Goal: Task Accomplishment & Management: Complete application form

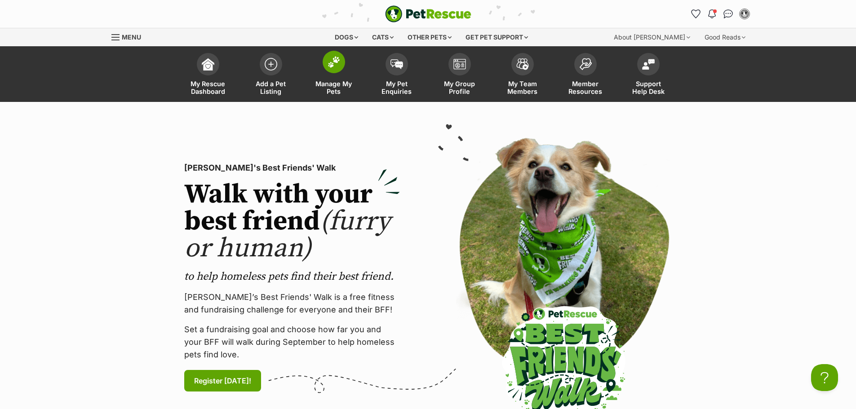
click at [333, 86] on span "Manage My Pets" at bounding box center [334, 87] width 40 height 15
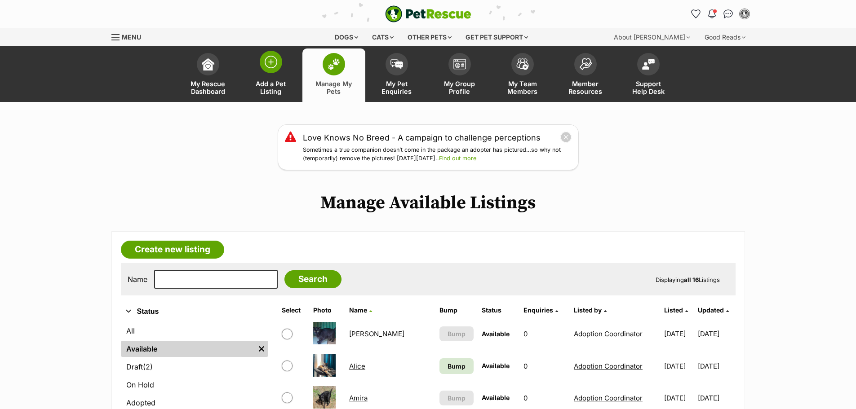
click at [274, 92] on span "Add a Pet Listing" at bounding box center [271, 87] width 40 height 15
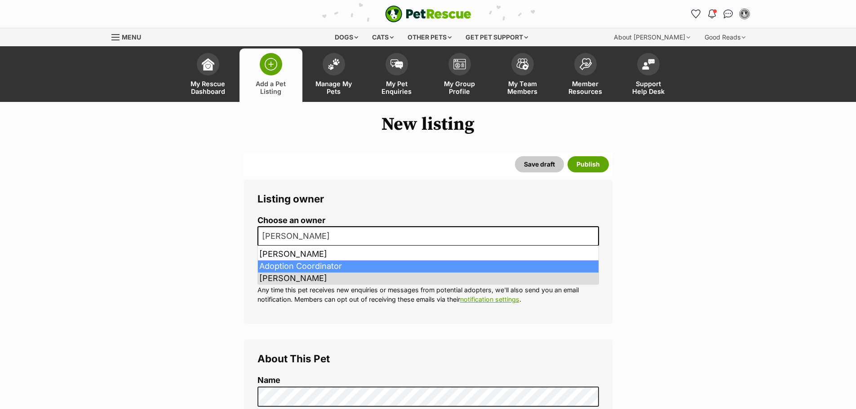
select select
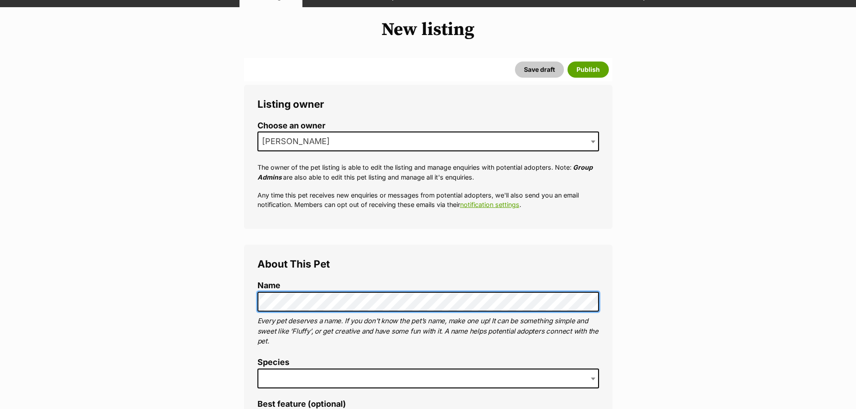
scroll to position [135, 0]
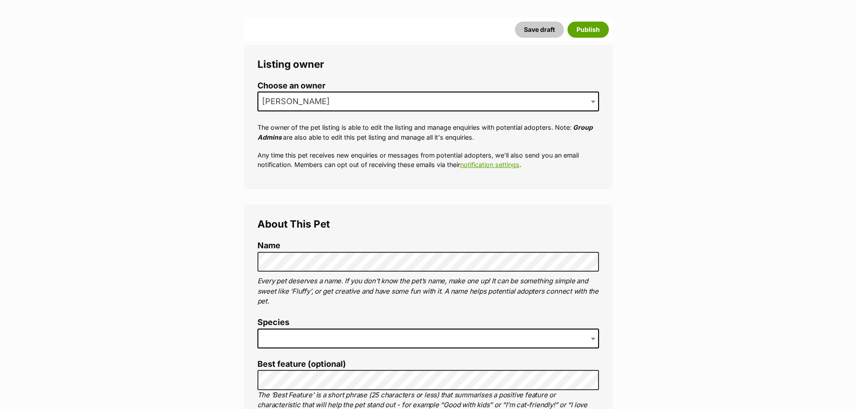
click at [298, 335] on span at bounding box center [427, 339] width 341 height 20
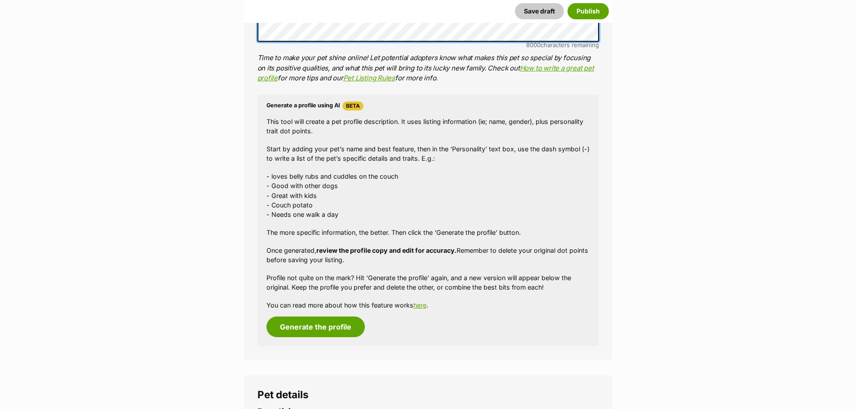
scroll to position [764, 0]
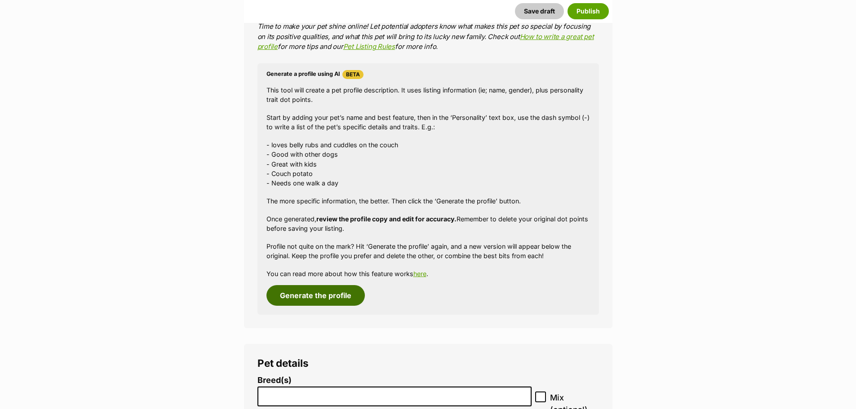
click at [302, 301] on button "Generate the profile" at bounding box center [315, 295] width 98 height 21
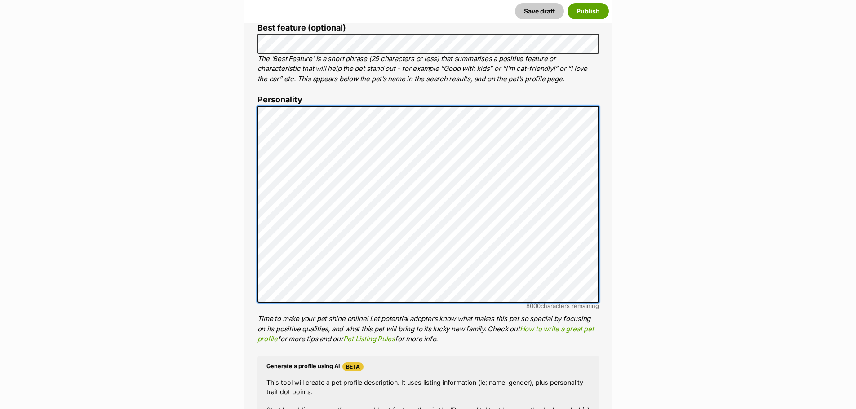
scroll to position [0, 0]
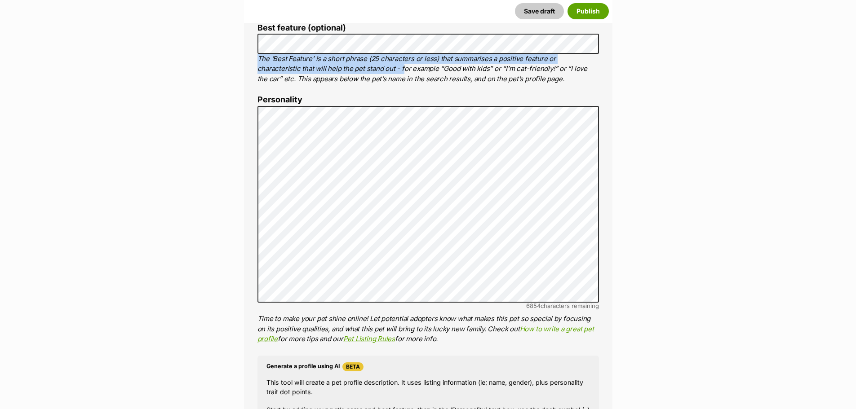
drag, startPoint x: 259, startPoint y: 62, endPoint x: 359, endPoint y: 68, distance: 100.9
click at [359, 68] on p "The ‘Best Feature’ is a short phrase (25 characters or less) that summarises a …" at bounding box center [427, 69] width 341 height 31
copy p "The ‘Best Feature’ is a short phrase (25 characters or less) that summarises a …"
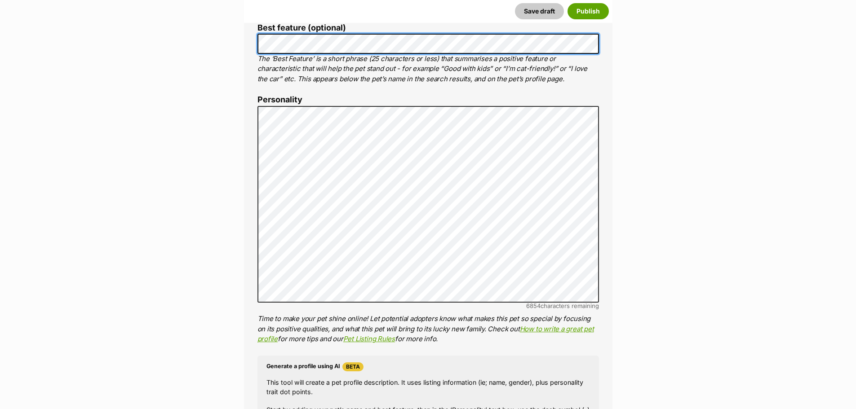
click at [244, 44] on div "About This Pet Name Henlo there, it looks like you might be using the pet name …" at bounding box center [428, 244] width 368 height 753
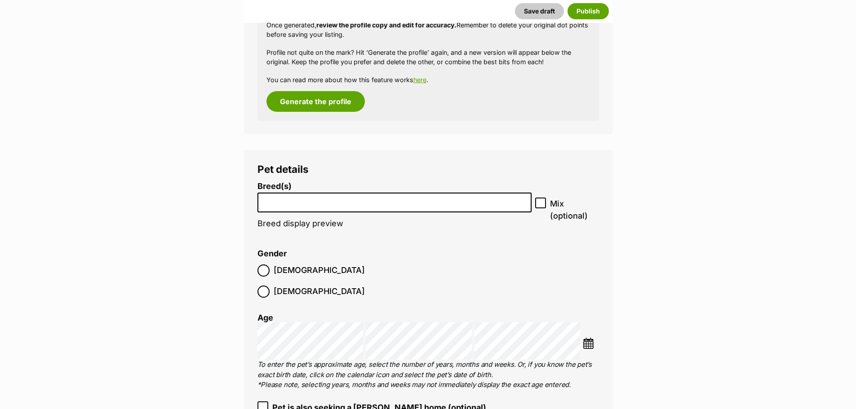
scroll to position [965, 0]
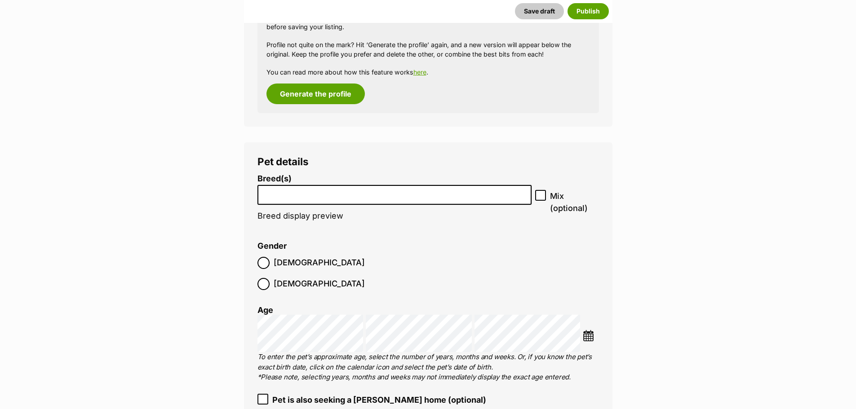
click at [300, 193] on input "search" at bounding box center [395, 192] width 268 height 9
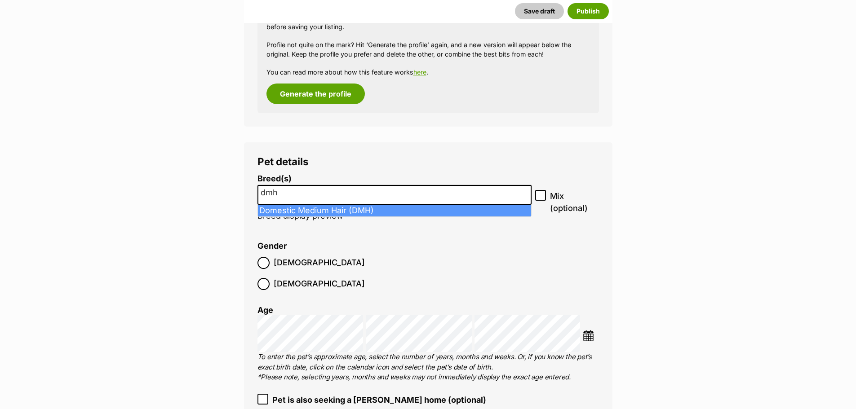
type input "dmh"
select select "252101"
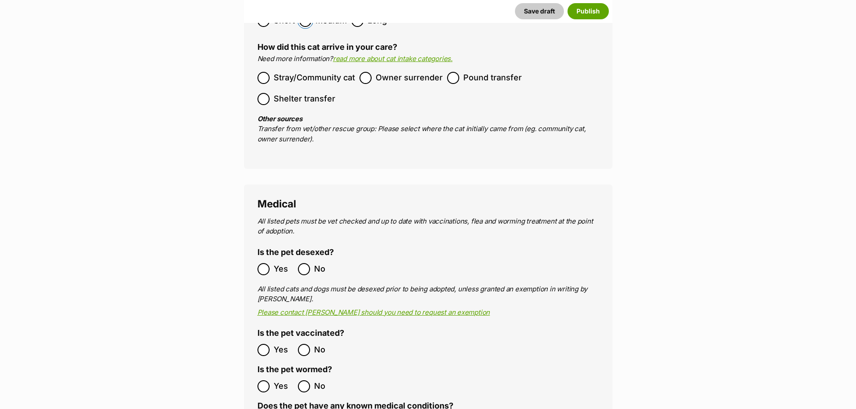
scroll to position [1460, 0]
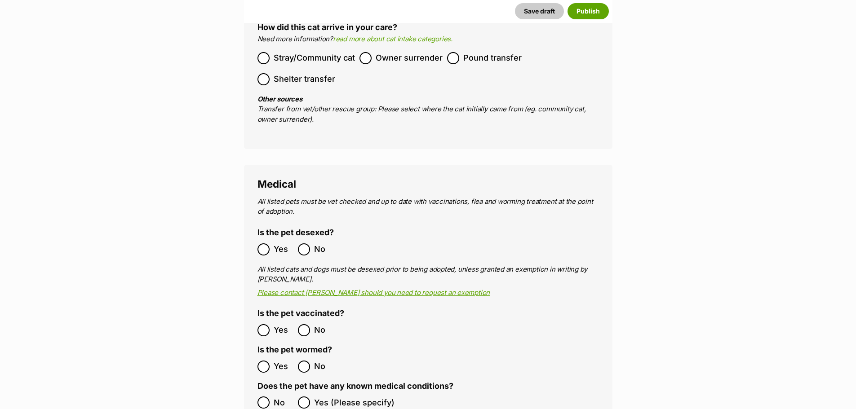
click at [260, 356] on ol "Yes No" at bounding box center [342, 366] width 171 height 21
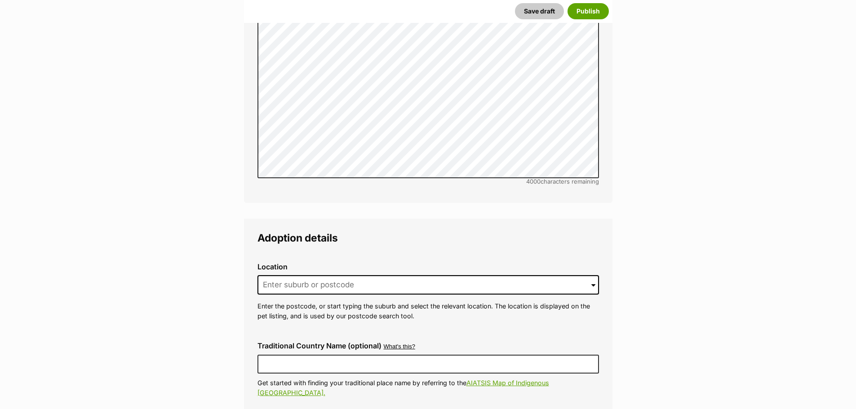
scroll to position [1954, 0]
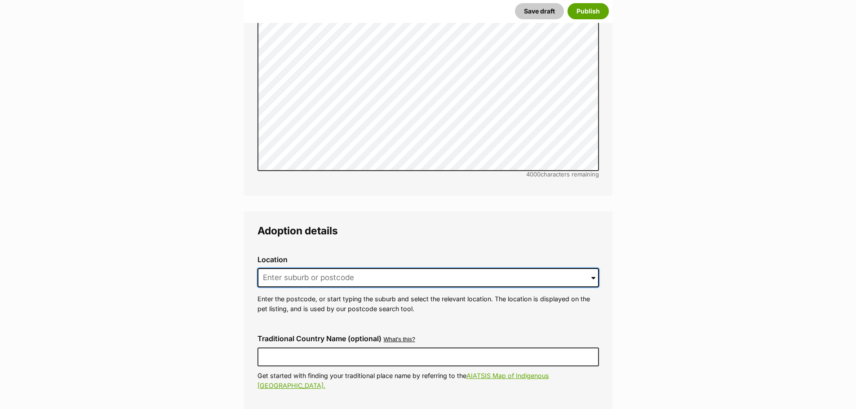
click at [299, 268] on input at bounding box center [427, 278] width 341 height 20
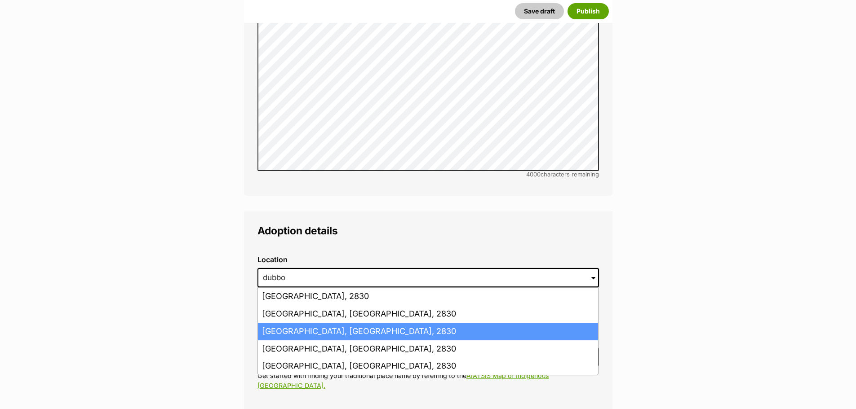
click at [295, 323] on li "Dubbo, New South Wales, 2830" at bounding box center [428, 332] width 340 height 18
type input "Dubbo, New South Wales, 2830"
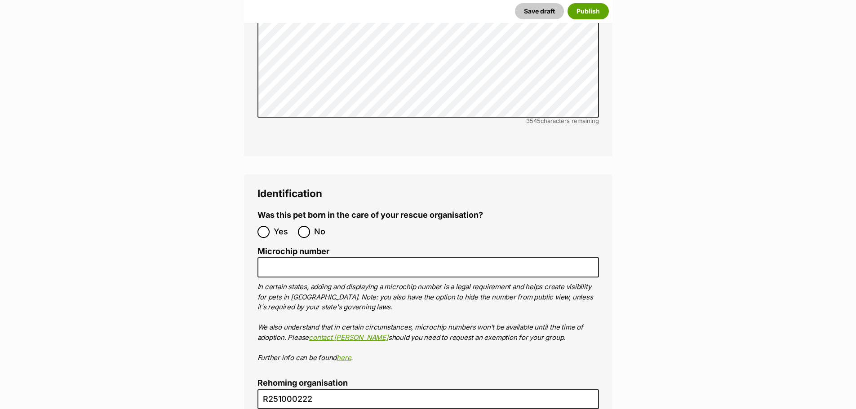
scroll to position [2852, 0]
click at [301, 225] on input "No" at bounding box center [304, 231] width 12 height 12
radio input "true"
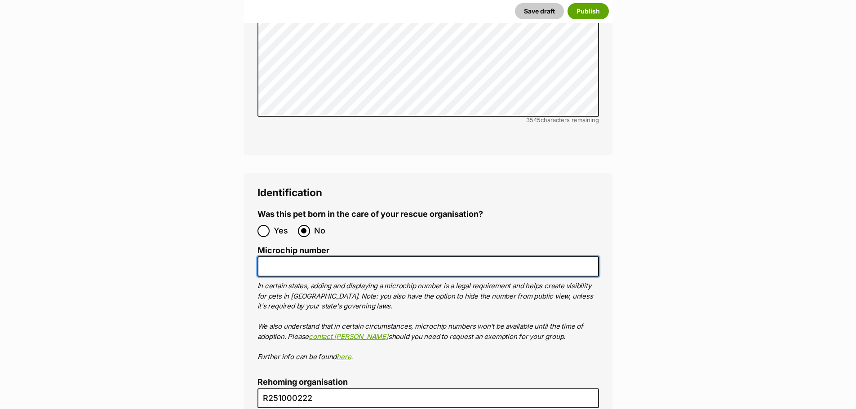
click at [297, 257] on input "Microchip number" at bounding box center [427, 267] width 341 height 20
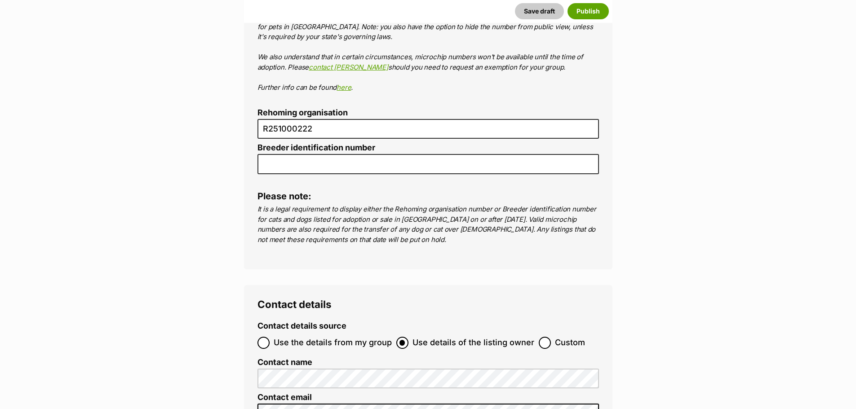
scroll to position [3167, 0]
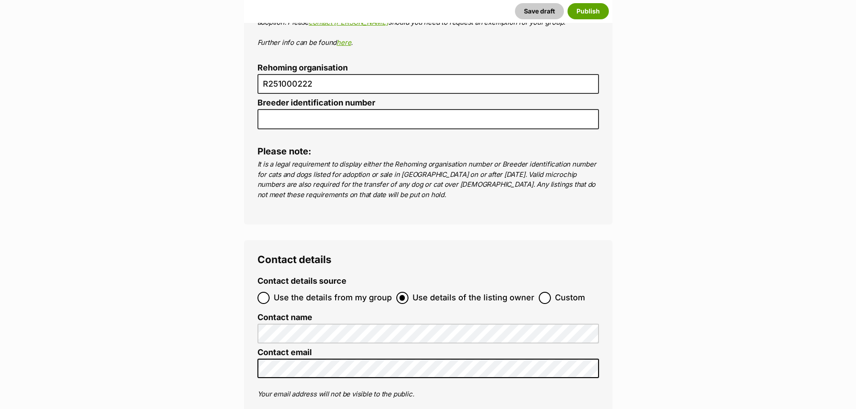
type input "991003003244065"
click at [259, 292] on input "Use the details from my group" at bounding box center [263, 298] width 12 height 12
radio input "true"
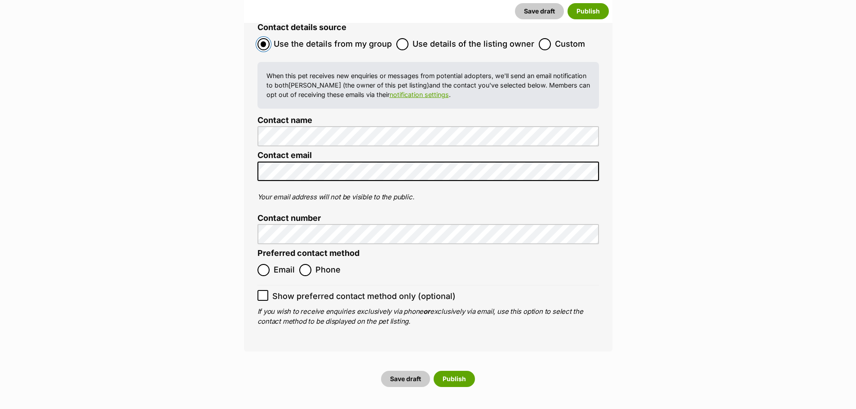
scroll to position [3437, 0]
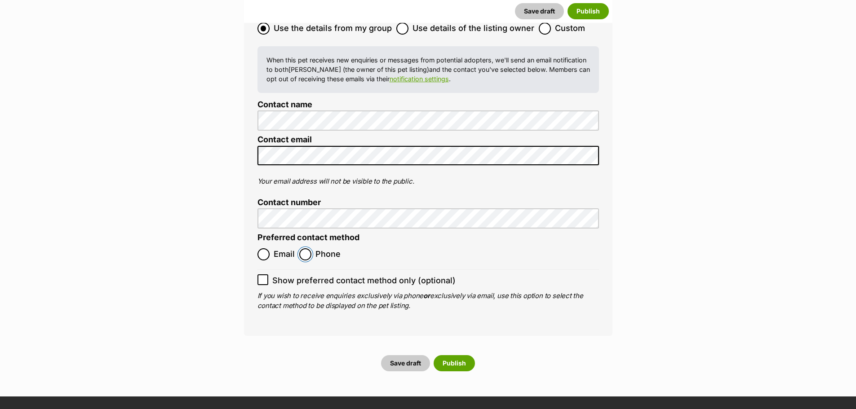
click at [304, 248] on input "Phone" at bounding box center [305, 254] width 12 height 12
radio input "true"
click at [448, 355] on button "Publish" at bounding box center [454, 363] width 41 height 16
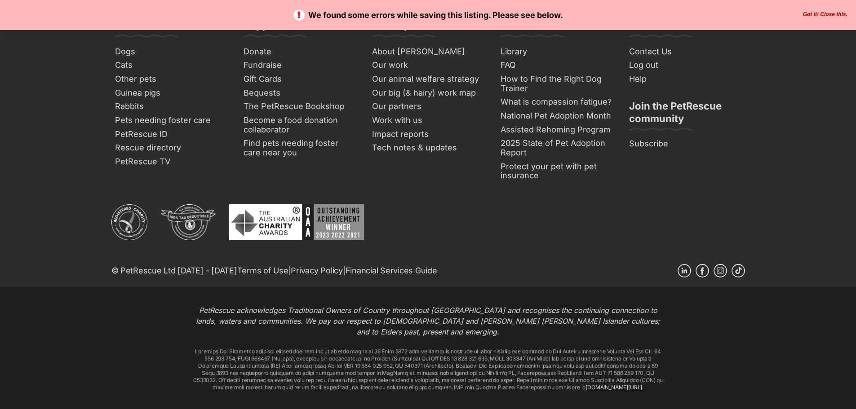
scroll to position [3729, 0]
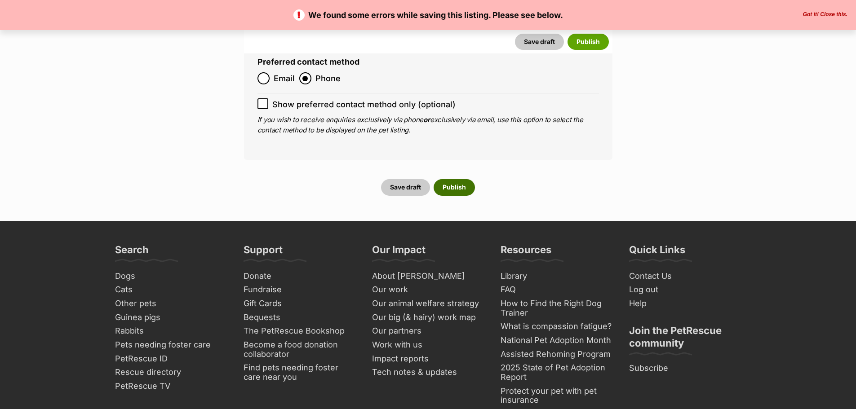
click at [455, 179] on button "Publish" at bounding box center [454, 187] width 41 height 16
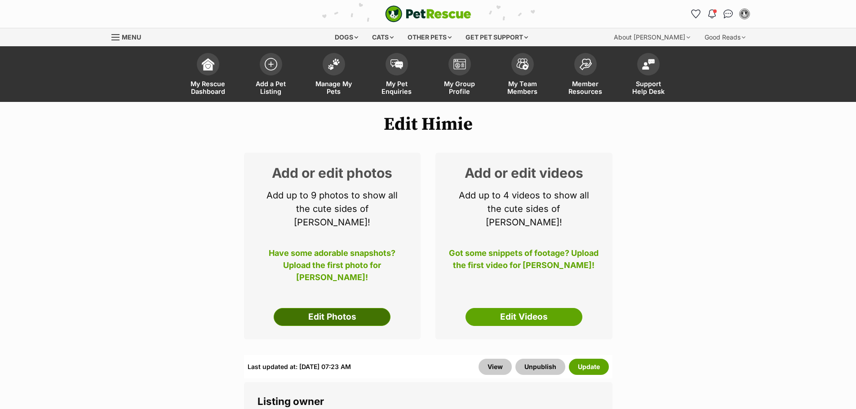
click at [342, 308] on link "Edit Photos" at bounding box center [332, 317] width 117 height 18
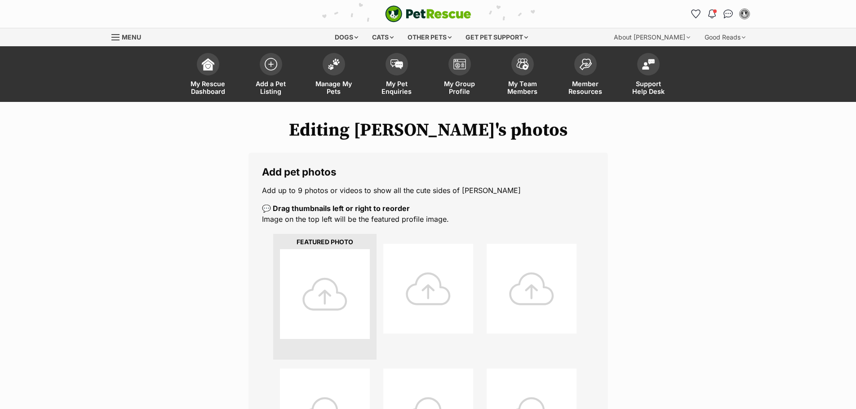
click at [337, 296] on div at bounding box center [325, 294] width 90 height 90
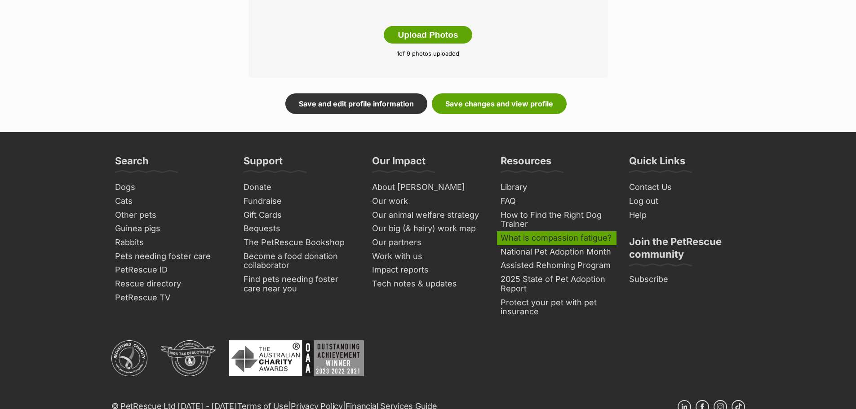
scroll to position [584, 0]
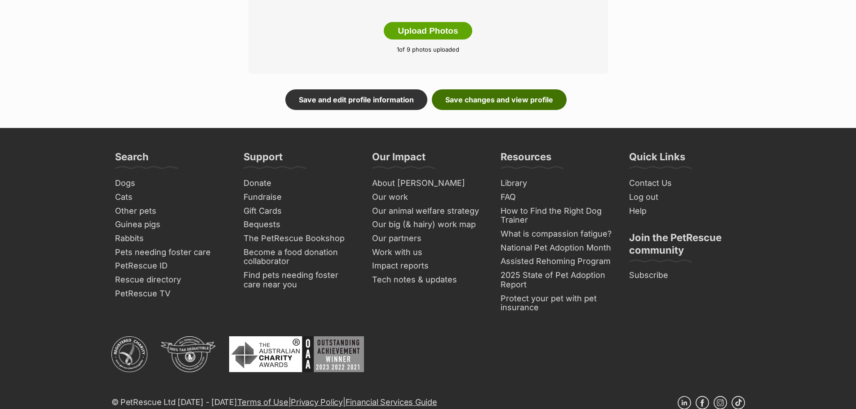
click at [452, 106] on link "Save changes and view profile" at bounding box center [499, 99] width 135 height 21
